Goal: Information Seeking & Learning: Learn about a topic

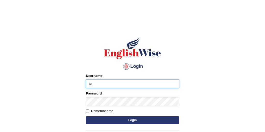
type input "Tandinchoden"
click at [86, 116] on button "Login" at bounding box center [132, 120] width 93 height 8
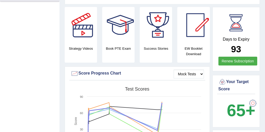
scroll to position [128, 0]
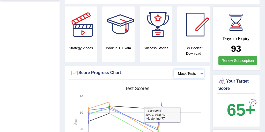
click at [188, 72] on select "Mock Tests" at bounding box center [189, 73] width 30 height 9
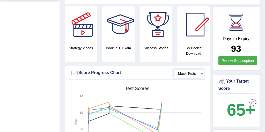
click at [201, 73] on select "Mock Tests" at bounding box center [189, 73] width 30 height 9
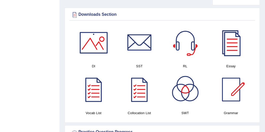
scroll to position [302, 0]
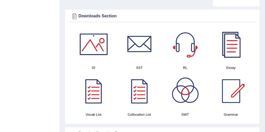
click at [236, 43] on div at bounding box center [231, 44] width 36 height 36
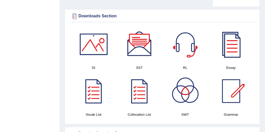
click at [99, 42] on div at bounding box center [94, 44] width 36 height 36
click at [141, 42] on div at bounding box center [139, 44] width 36 height 36
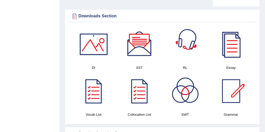
click at [187, 48] on div at bounding box center [185, 44] width 36 height 36
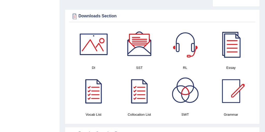
click at [92, 92] on div at bounding box center [94, 91] width 36 height 36
click at [140, 89] on div at bounding box center [139, 91] width 36 height 36
click at [181, 88] on div at bounding box center [185, 91] width 36 height 36
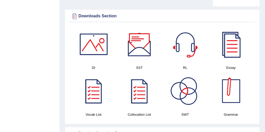
click at [233, 99] on div at bounding box center [231, 91] width 36 height 36
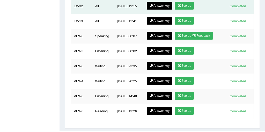
scroll to position [756, 0]
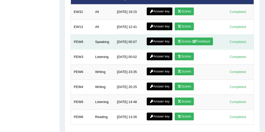
click at [102, 41] on td "Speaking" at bounding box center [103, 41] width 22 height 15
click at [153, 41] on link "Answer key" at bounding box center [160, 42] width 26 height 8
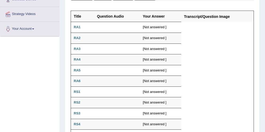
scroll to position [96, 0]
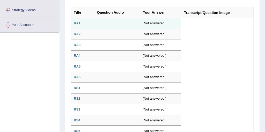
click at [148, 23] on td "[Not answered ]" at bounding box center [160, 23] width 41 height 11
click at [133, 22] on td at bounding box center [117, 23] width 46 height 11
click at [78, 21] on b "RA1" at bounding box center [77, 23] width 7 height 4
click at [78, 24] on b "RA1" at bounding box center [77, 23] width 7 height 4
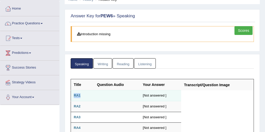
scroll to position [14, 0]
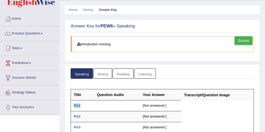
click at [105, 71] on link "Writing" at bounding box center [102, 73] width 19 height 11
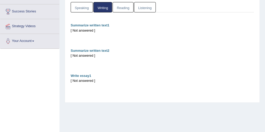
scroll to position [0, 0]
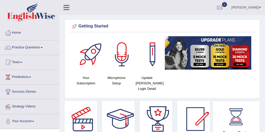
scroll to position [723, 0]
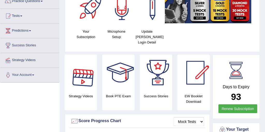
scroll to position [36, 0]
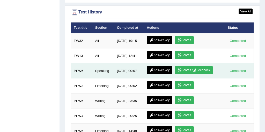
scroll to position [692, 0]
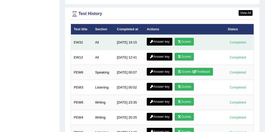
click at [180, 41] on icon at bounding box center [180, 41] width 4 height 3
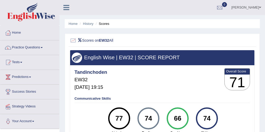
click at [22, 46] on link "Practice Questions" at bounding box center [29, 46] width 59 height 13
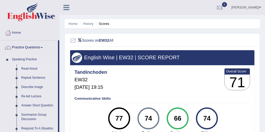
click at [30, 67] on link "Read Aloud" at bounding box center [38, 68] width 39 height 9
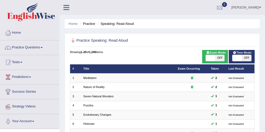
click at [243, 58] on span "OFF" at bounding box center [246, 58] width 9 height 6
checkbox input "true"
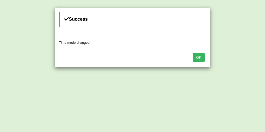
click at [198, 56] on button "OK" at bounding box center [199, 57] width 12 height 9
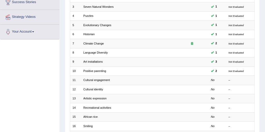
scroll to position [113, 0]
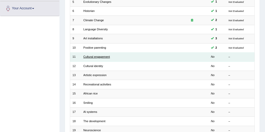
click at [100, 57] on link "Cultural engagement" at bounding box center [96, 56] width 27 height 3
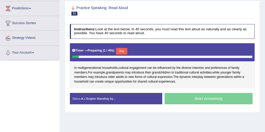
scroll to position [75, 0]
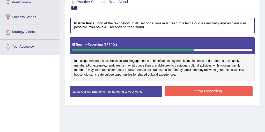
click at [210, 96] on button "Stop Recording" at bounding box center [209, 91] width 88 height 10
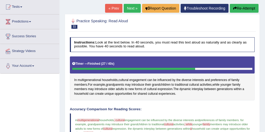
scroll to position [54, 0]
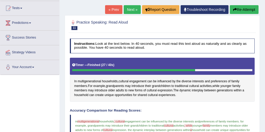
click at [131, 7] on link "Next »" at bounding box center [132, 9] width 17 height 9
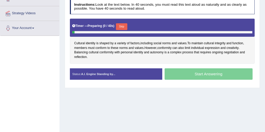
scroll to position [91, 0]
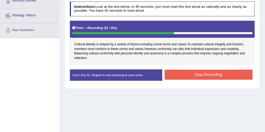
click at [216, 71] on button "Stop Recording" at bounding box center [209, 75] width 88 height 10
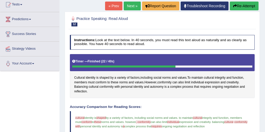
scroll to position [52, 0]
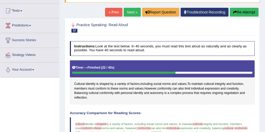
click at [128, 10] on link "Next »" at bounding box center [132, 12] width 17 height 9
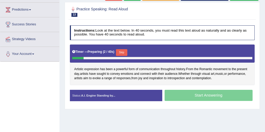
scroll to position [69, 0]
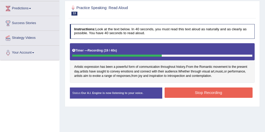
click at [203, 93] on button "Stop Recording" at bounding box center [209, 93] width 88 height 10
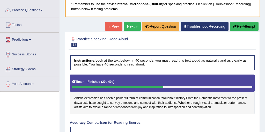
scroll to position [17, 0]
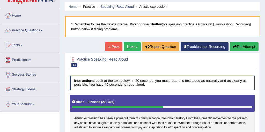
click at [128, 49] on link "Next »" at bounding box center [132, 46] width 17 height 9
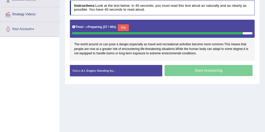
scroll to position [92, 0]
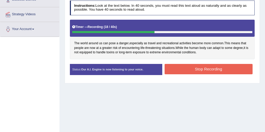
click at [202, 74] on div "Stop Recording" at bounding box center [208, 69] width 92 height 11
click at [200, 69] on button "Stop Recording" at bounding box center [209, 69] width 88 height 10
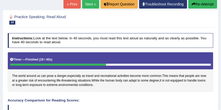
scroll to position [42, 0]
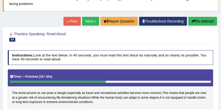
click at [90, 24] on link "Next »" at bounding box center [90, 21] width 17 height 9
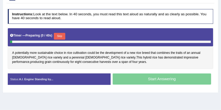
scroll to position [84, 0]
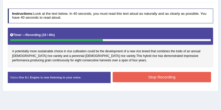
click at [163, 75] on button "Stop Recording" at bounding box center [162, 77] width 98 height 10
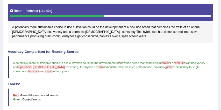
scroll to position [106, 0]
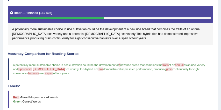
click at [72, 33] on span "perennial" at bounding box center [78, 34] width 13 height 5
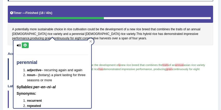
click at [25, 44] on icon at bounding box center [25, 45] width 4 height 3
click at [91, 41] on icon at bounding box center [91, 41] width 2 height 2
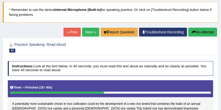
scroll to position [26, 0]
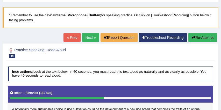
click at [83, 39] on link "Next »" at bounding box center [90, 37] width 17 height 9
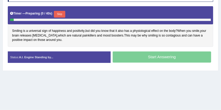
scroll to position [109, 0]
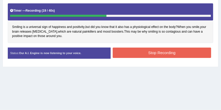
click at [139, 53] on button "Stop Recording" at bounding box center [162, 53] width 98 height 10
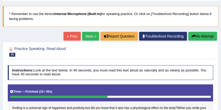
scroll to position [0, 0]
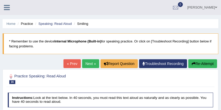
click at [6, 7] on icon at bounding box center [7, 7] width 6 height 7
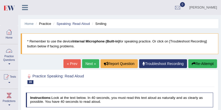
click at [25, 9] on icon at bounding box center [25, 7] width 6 height 7
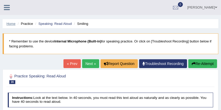
click at [13, 23] on link "Home" at bounding box center [10, 24] width 9 height 4
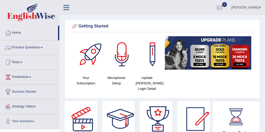
click at [35, 47] on link "Practice Questions" at bounding box center [29, 46] width 59 height 13
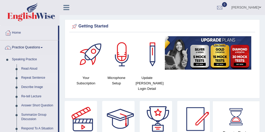
click at [31, 78] on link "Repeat Sentence" at bounding box center [38, 77] width 39 height 9
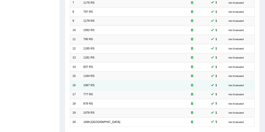
scroll to position [166, 0]
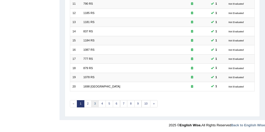
click at [95, 105] on link "3" at bounding box center [95, 103] width 8 height 7
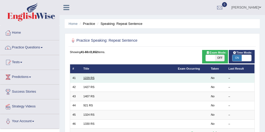
click at [85, 77] on link "1229 RS" at bounding box center [88, 77] width 11 height 3
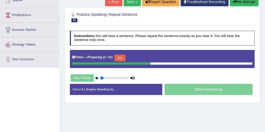
scroll to position [67, 0]
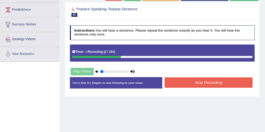
click at [210, 83] on button "Stop Recording" at bounding box center [209, 82] width 88 height 10
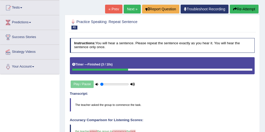
scroll to position [47, 0]
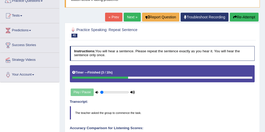
click at [128, 19] on link "Next »" at bounding box center [132, 17] width 17 height 9
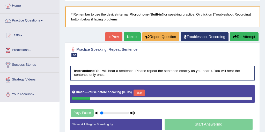
scroll to position [27, 0]
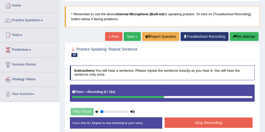
click at [215, 122] on button "Stop Recording" at bounding box center [209, 123] width 88 height 10
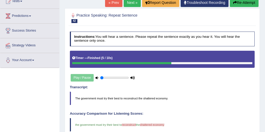
scroll to position [42, 0]
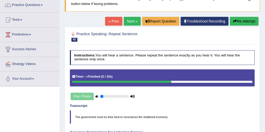
click at [129, 21] on link "Next »" at bounding box center [132, 21] width 17 height 9
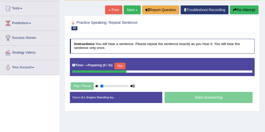
scroll to position [54, 0]
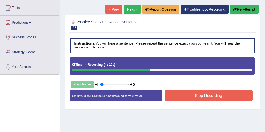
click at [205, 95] on button "Stop Recording" at bounding box center [209, 95] width 88 height 10
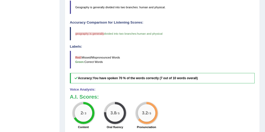
scroll to position [97, 0]
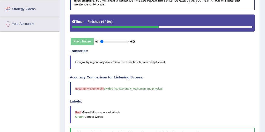
click at [84, 62] on blockquote "Geography is generally divided into two branches: human and physical." at bounding box center [162, 61] width 185 height 13
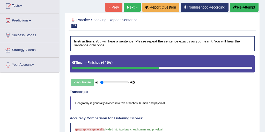
scroll to position [55, 0]
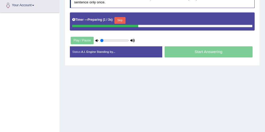
scroll to position [124, 0]
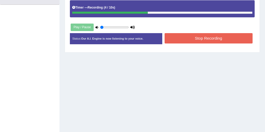
click at [210, 38] on button "Stop Recording" at bounding box center [209, 38] width 88 height 10
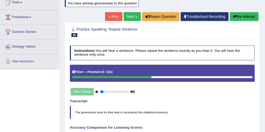
scroll to position [52, 0]
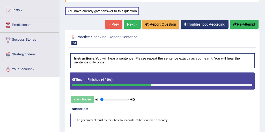
click at [128, 27] on link "Next »" at bounding box center [132, 24] width 17 height 9
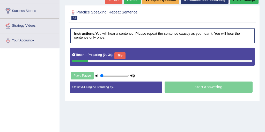
scroll to position [92, 0]
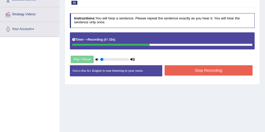
click at [219, 70] on button "Stop Recording" at bounding box center [209, 70] width 88 height 10
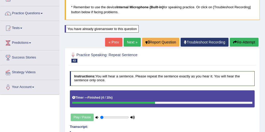
scroll to position [28, 0]
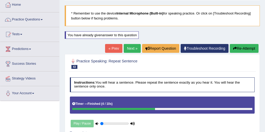
click at [129, 50] on link "Next »" at bounding box center [132, 48] width 17 height 9
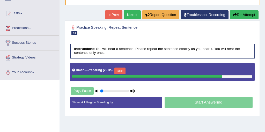
scroll to position [90, 0]
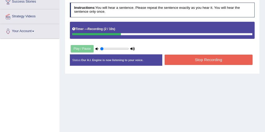
click at [200, 59] on button "Stop Recording" at bounding box center [209, 60] width 88 height 10
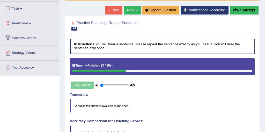
scroll to position [44, 0]
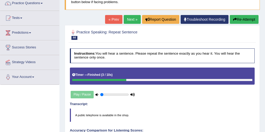
click at [134, 19] on link "Next »" at bounding box center [132, 19] width 17 height 9
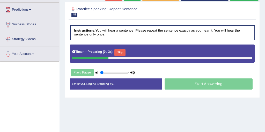
scroll to position [68, 0]
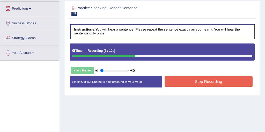
click at [215, 83] on button "Stop Recording" at bounding box center [209, 81] width 88 height 10
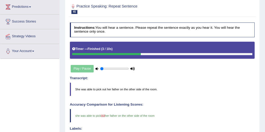
scroll to position [63, 0]
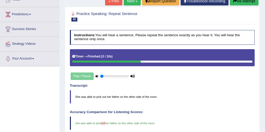
click at [130, 3] on link "Next »" at bounding box center [132, 1] width 17 height 9
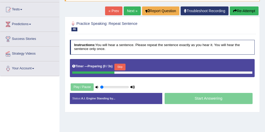
scroll to position [53, 0]
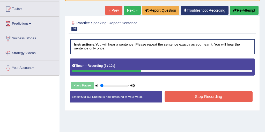
click at [219, 97] on button "Stop Recording" at bounding box center [209, 96] width 88 height 10
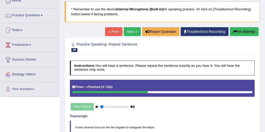
scroll to position [24, 0]
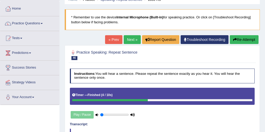
click at [132, 43] on link "Next »" at bounding box center [132, 39] width 17 height 9
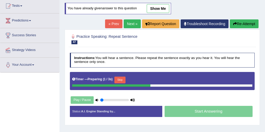
scroll to position [58, 0]
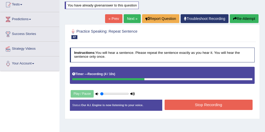
click at [222, 103] on button "Stop Recording" at bounding box center [209, 105] width 88 height 10
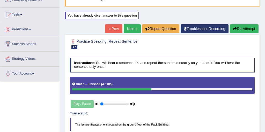
scroll to position [34, 0]
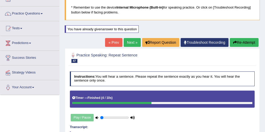
click at [124, 44] on link "Next »" at bounding box center [132, 42] width 17 height 9
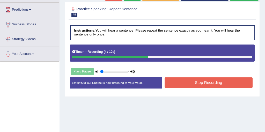
click at [216, 85] on button "Stop Recording" at bounding box center [209, 82] width 88 height 10
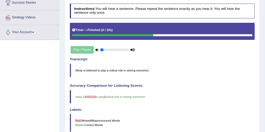
scroll to position [17, 0]
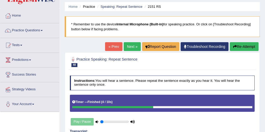
click at [129, 46] on link "Next »" at bounding box center [132, 46] width 17 height 9
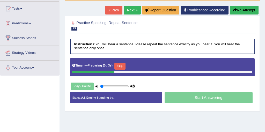
scroll to position [56, 0]
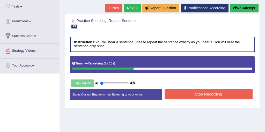
click at [213, 97] on button "Stop Recording" at bounding box center [209, 94] width 88 height 10
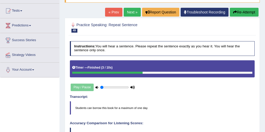
scroll to position [0, 0]
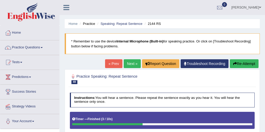
click at [129, 61] on link "Next »" at bounding box center [132, 63] width 17 height 9
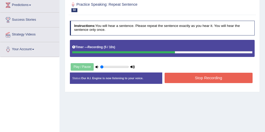
click at [221, 80] on button "Stop Recording" at bounding box center [209, 78] width 88 height 10
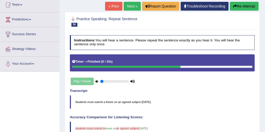
scroll to position [52, 0]
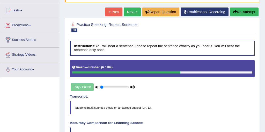
click at [134, 12] on link "Next »" at bounding box center [132, 12] width 17 height 9
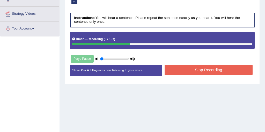
click at [209, 68] on button "Stop Recording" at bounding box center [209, 70] width 88 height 10
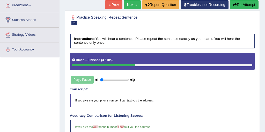
scroll to position [69, 0]
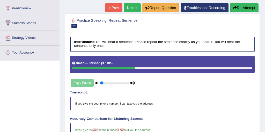
click at [128, 8] on link "Next »" at bounding box center [132, 7] width 17 height 9
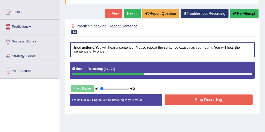
click at [206, 101] on button "Stop Recording" at bounding box center [209, 100] width 88 height 10
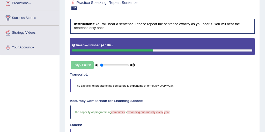
scroll to position [47, 0]
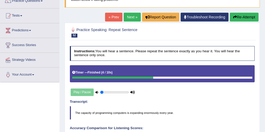
click at [129, 16] on link "Next »" at bounding box center [132, 17] width 17 height 9
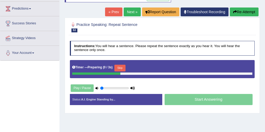
scroll to position [74, 0]
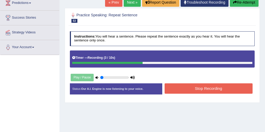
click at [214, 88] on button "Stop Recording" at bounding box center [209, 88] width 88 height 10
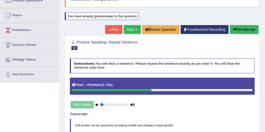
scroll to position [28, 0]
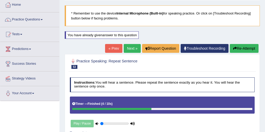
click at [131, 49] on link "Next »" at bounding box center [132, 48] width 17 height 9
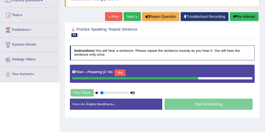
scroll to position [50, 0]
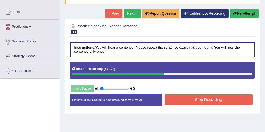
click at [209, 102] on button "Stop Recording" at bounding box center [209, 100] width 88 height 10
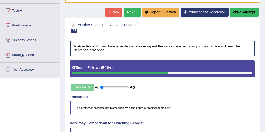
scroll to position [46, 0]
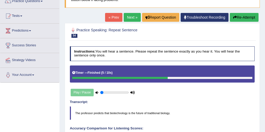
click at [130, 18] on link "Next »" at bounding box center [132, 17] width 17 height 9
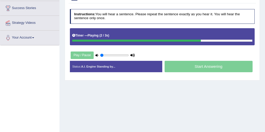
scroll to position [83, 0]
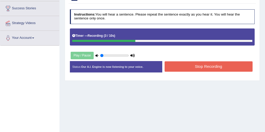
click at [188, 67] on button "Stop Recording" at bounding box center [209, 66] width 88 height 10
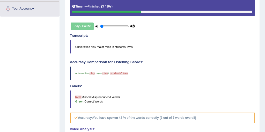
scroll to position [0, 0]
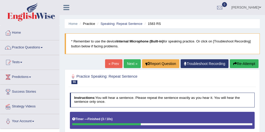
click at [129, 63] on link "Next »" at bounding box center [132, 63] width 17 height 9
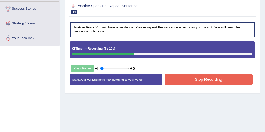
click at [215, 81] on button "Stop Recording" at bounding box center [209, 79] width 88 height 10
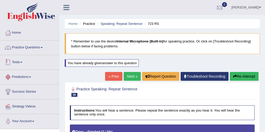
click at [38, 52] on link "Practice Questions" at bounding box center [29, 46] width 59 height 13
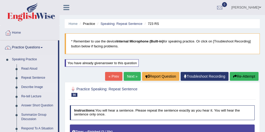
click at [34, 87] on link "Describe Image" at bounding box center [38, 87] width 39 height 9
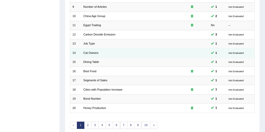
scroll to position [166, 0]
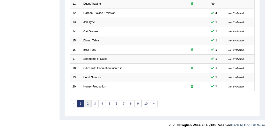
click at [88, 103] on link "2" at bounding box center [88, 103] width 8 height 7
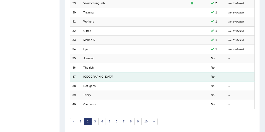
scroll to position [145, 0]
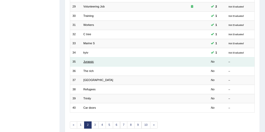
click at [89, 61] on link "Jurassic" at bounding box center [88, 61] width 11 height 3
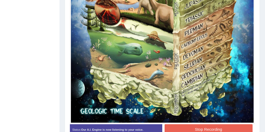
scroll to position [278, 0]
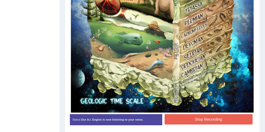
click at [210, 119] on button "Stop Recording" at bounding box center [209, 119] width 88 height 10
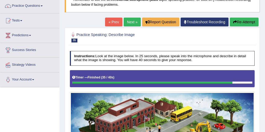
scroll to position [40, 0]
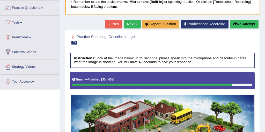
click at [129, 25] on link "Next »" at bounding box center [132, 24] width 17 height 9
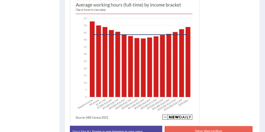
scroll to position [181, 0]
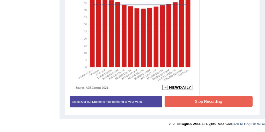
click at [208, 104] on button "Stop Recording" at bounding box center [209, 101] width 88 height 10
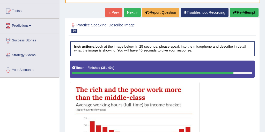
scroll to position [29, 0]
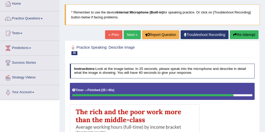
click at [132, 35] on link "Next »" at bounding box center [132, 34] width 17 height 9
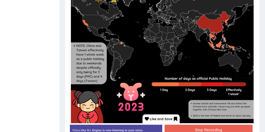
scroll to position [223, 0]
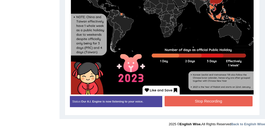
click at [203, 101] on button "Stop Recording" at bounding box center [209, 101] width 88 height 10
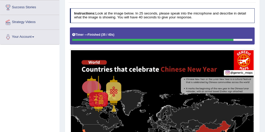
scroll to position [84, 0]
